Goal: Task Accomplishment & Management: Use online tool/utility

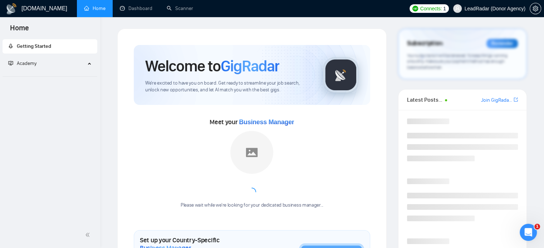
click at [502, 9] on span "LeadRadar (Donor Agency)" at bounding box center [494, 9] width 61 height 0
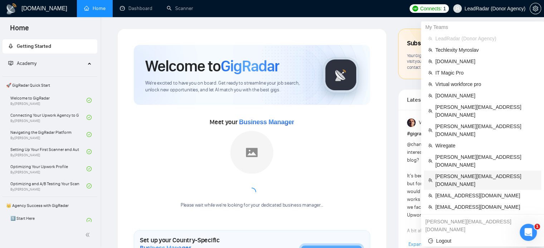
click at [456, 173] on span "[PERSON_NAME][EMAIL_ADDRESS][DOMAIN_NAME]" at bounding box center [486, 181] width 102 height 16
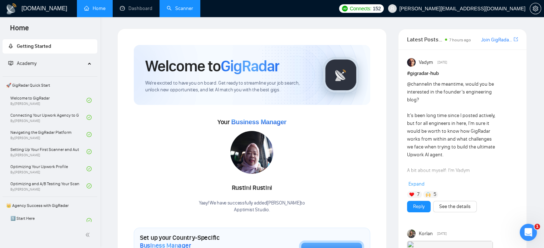
click at [172, 11] on link "Scanner" at bounding box center [180, 8] width 26 height 6
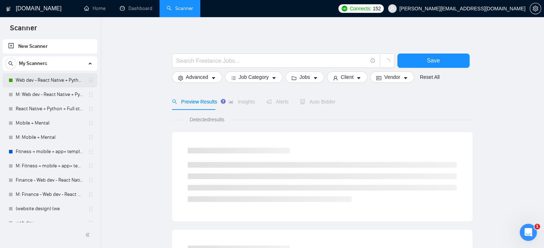
click at [50, 81] on link "Web dev - React Native + Python" at bounding box center [50, 80] width 68 height 14
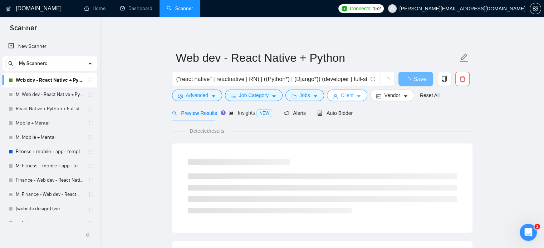
click at [346, 95] on span "Client" at bounding box center [347, 96] width 13 height 8
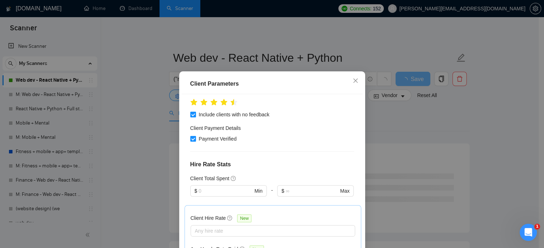
scroll to position [124, 0]
click at [419, 98] on div "Client Parameters Client Location Include Client Countries [GEOGRAPHIC_DATA] [G…" at bounding box center [272, 124] width 544 height 248
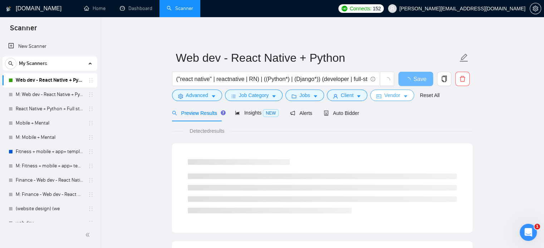
click at [397, 92] on button "Vendor" at bounding box center [392, 95] width 44 height 11
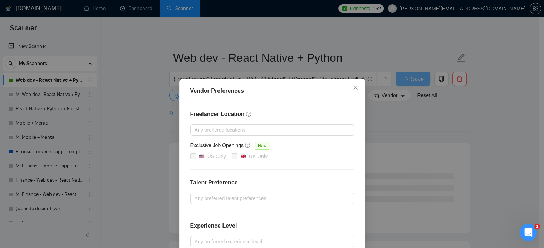
scroll to position [81, 0]
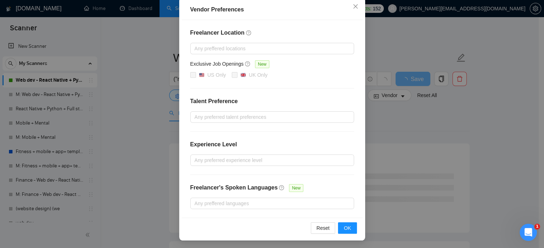
click at [502, 117] on div "Vendor Preferences Freelancer Location Any preffered locations Exclusive Job Op…" at bounding box center [272, 124] width 544 height 248
